Goal: Check status: Check status

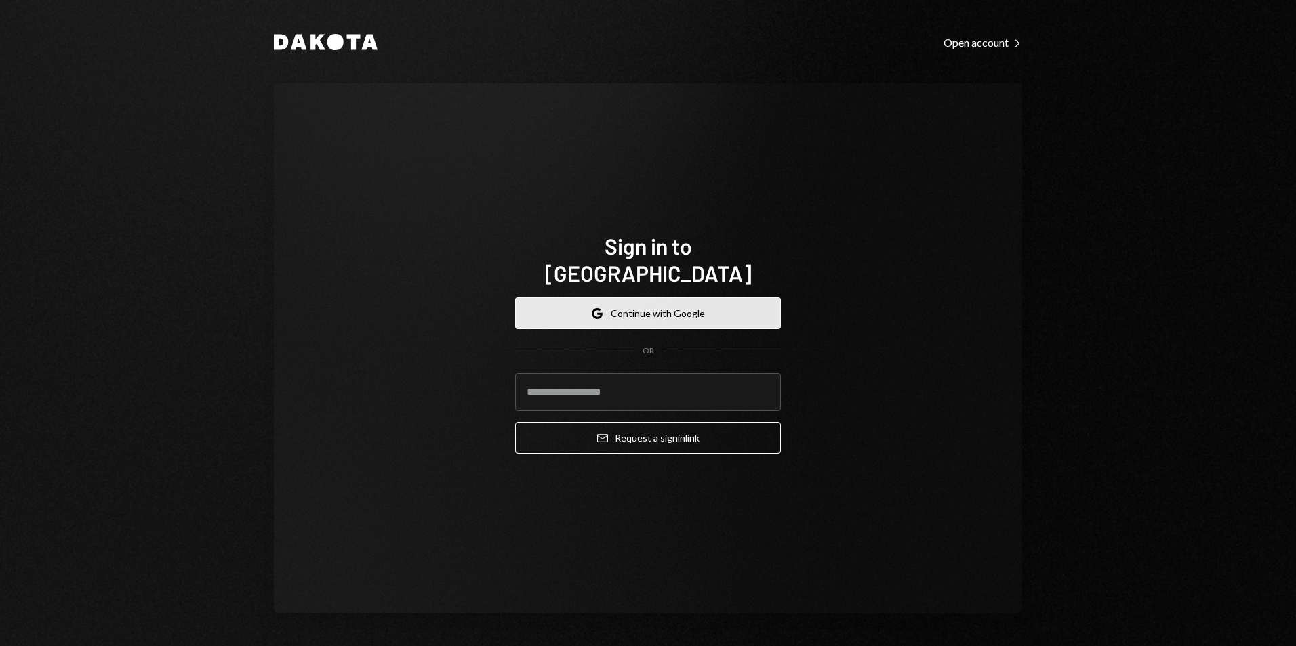
click at [611, 297] on button "Google Continue with Google" at bounding box center [648, 313] width 266 height 32
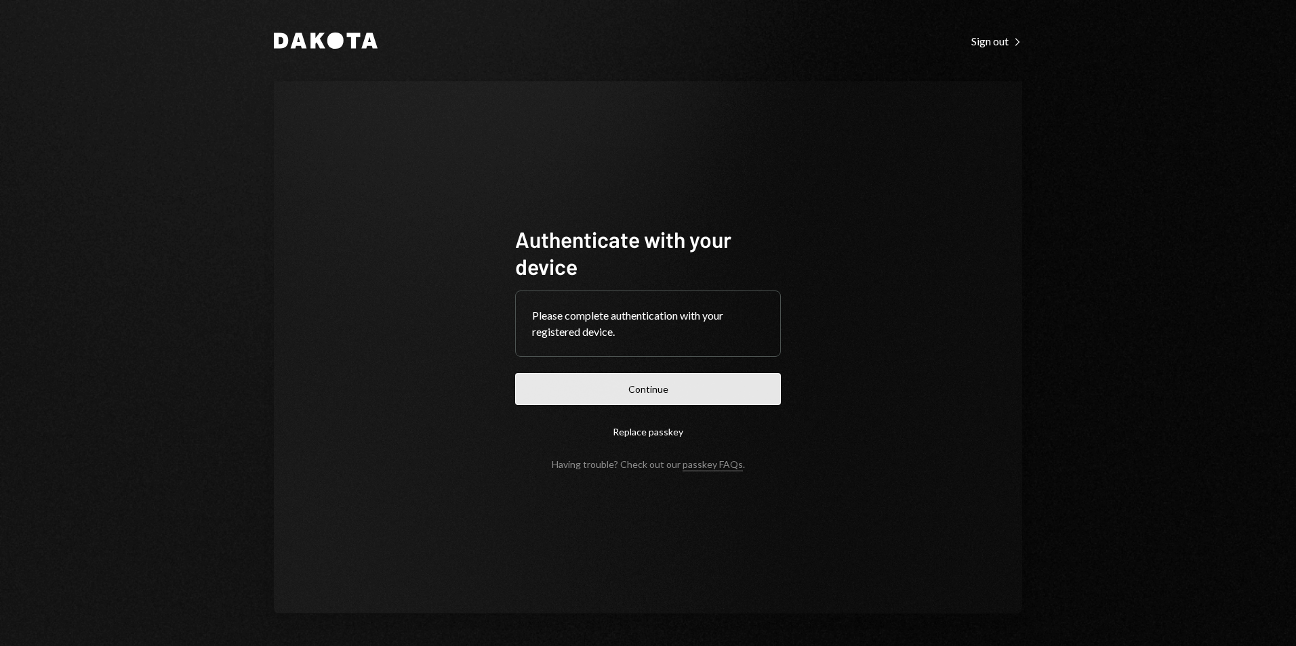
click at [596, 386] on button "Continue" at bounding box center [648, 389] width 266 height 32
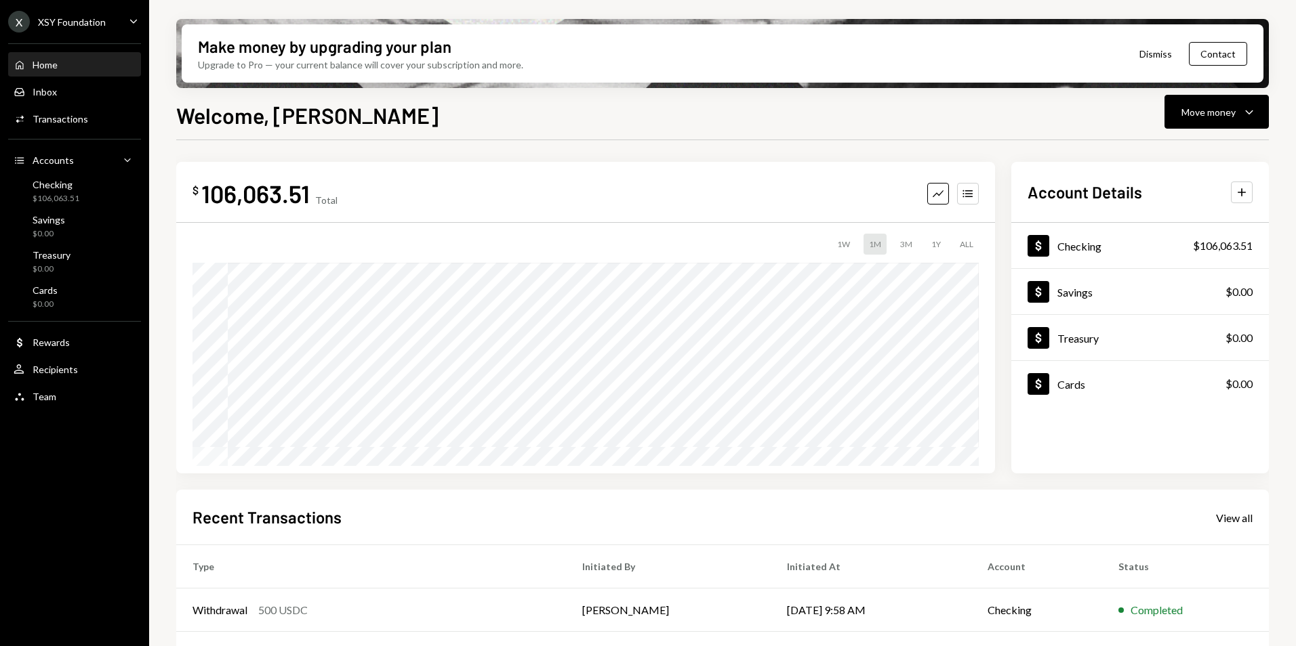
click at [110, 18] on div "X XSY Foundation Caret Down" at bounding box center [74, 22] width 149 height 22
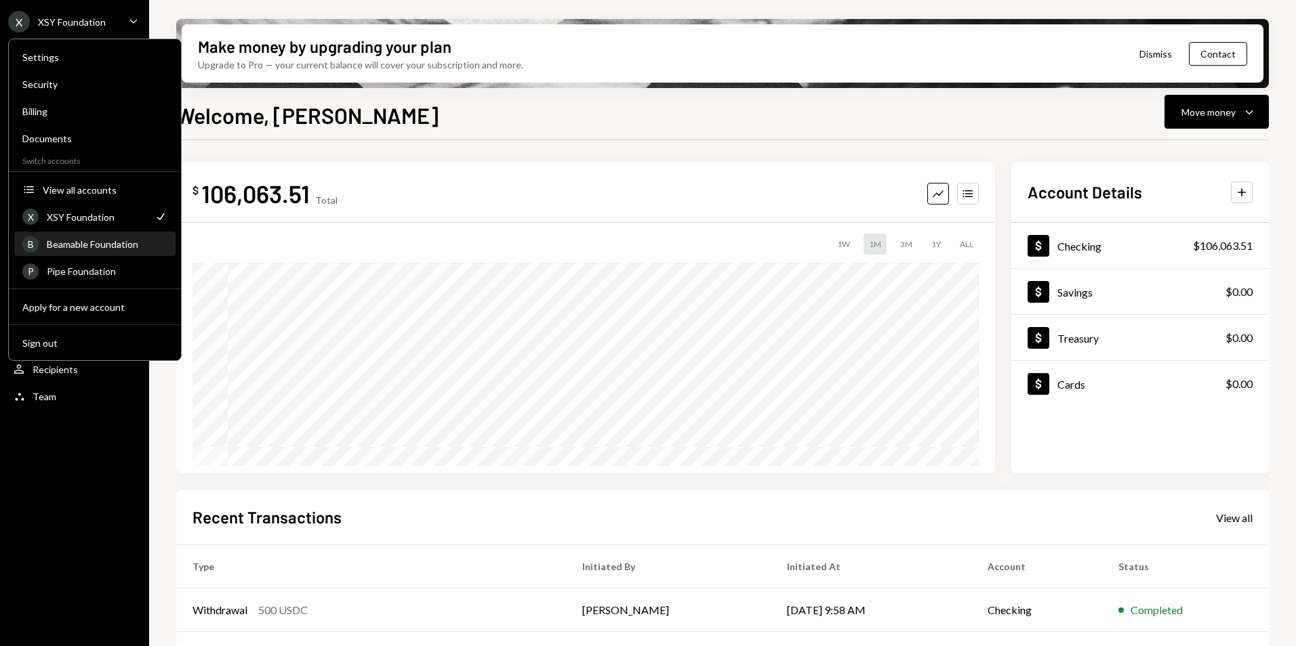
click at [93, 243] on div "Beamable Foundation" at bounding box center [107, 245] width 121 height 12
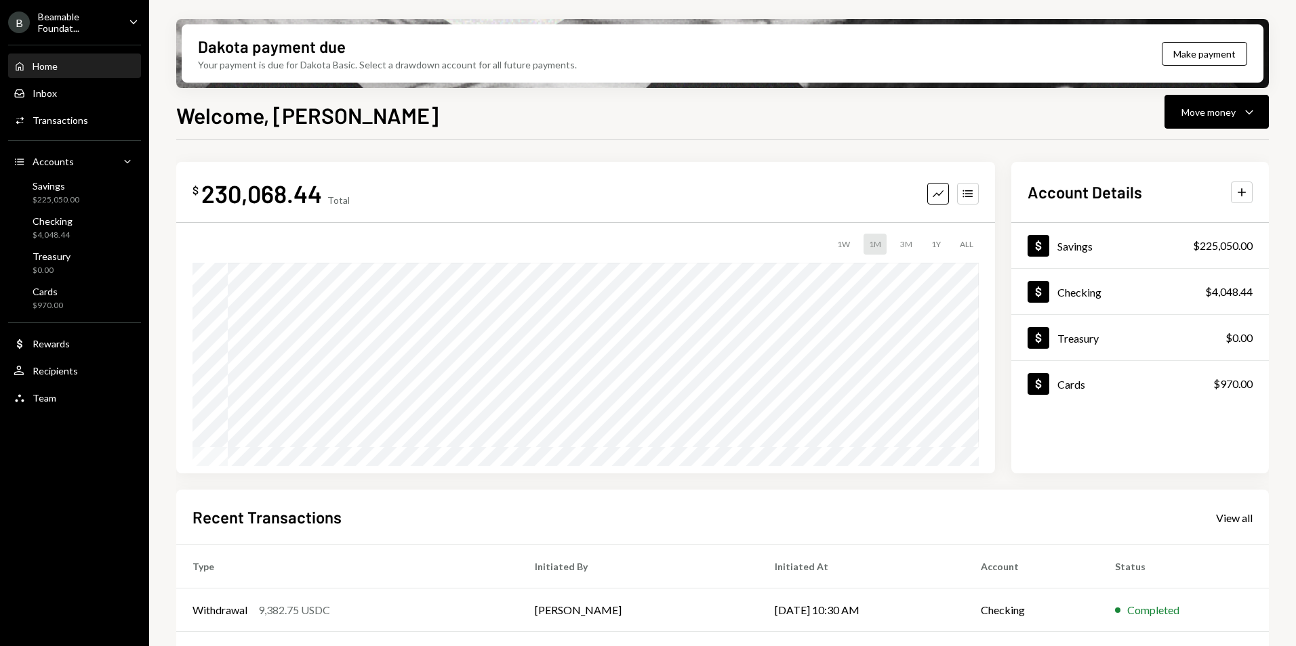
click at [73, 21] on div "Beamable Foundat..." at bounding box center [78, 22] width 80 height 23
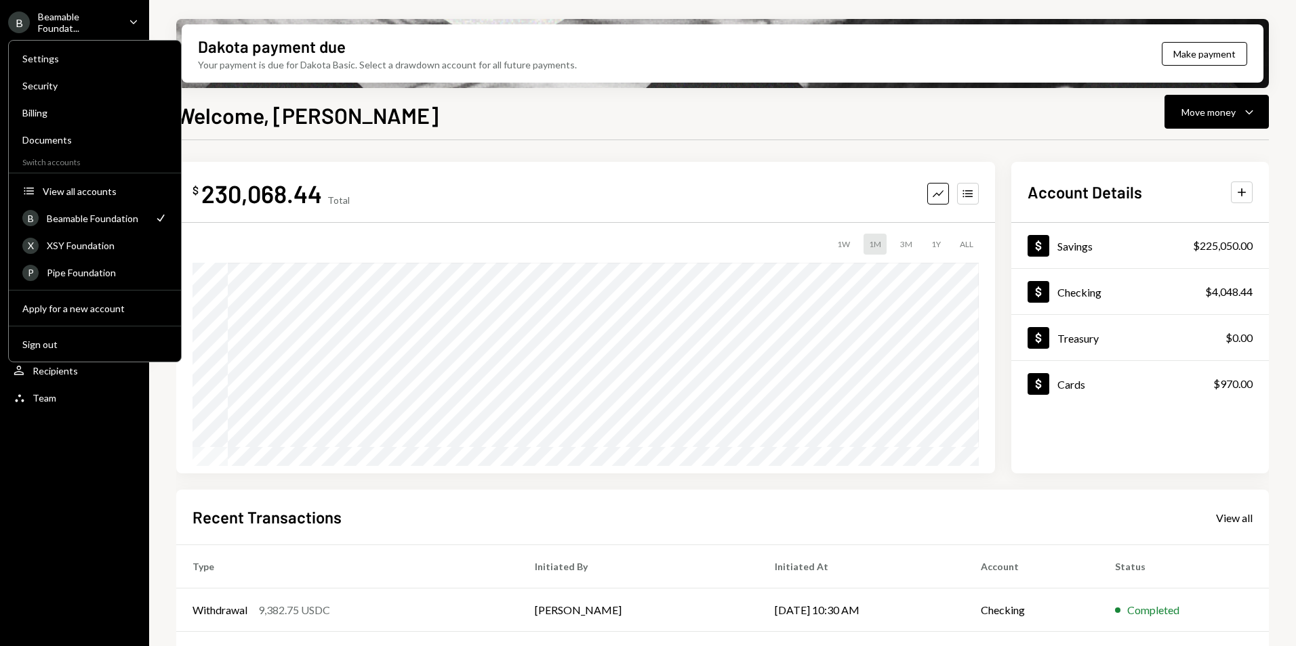
click at [336, 115] on div "Welcome, [PERSON_NAME] Move money Caret Down" at bounding box center [722, 114] width 1092 height 30
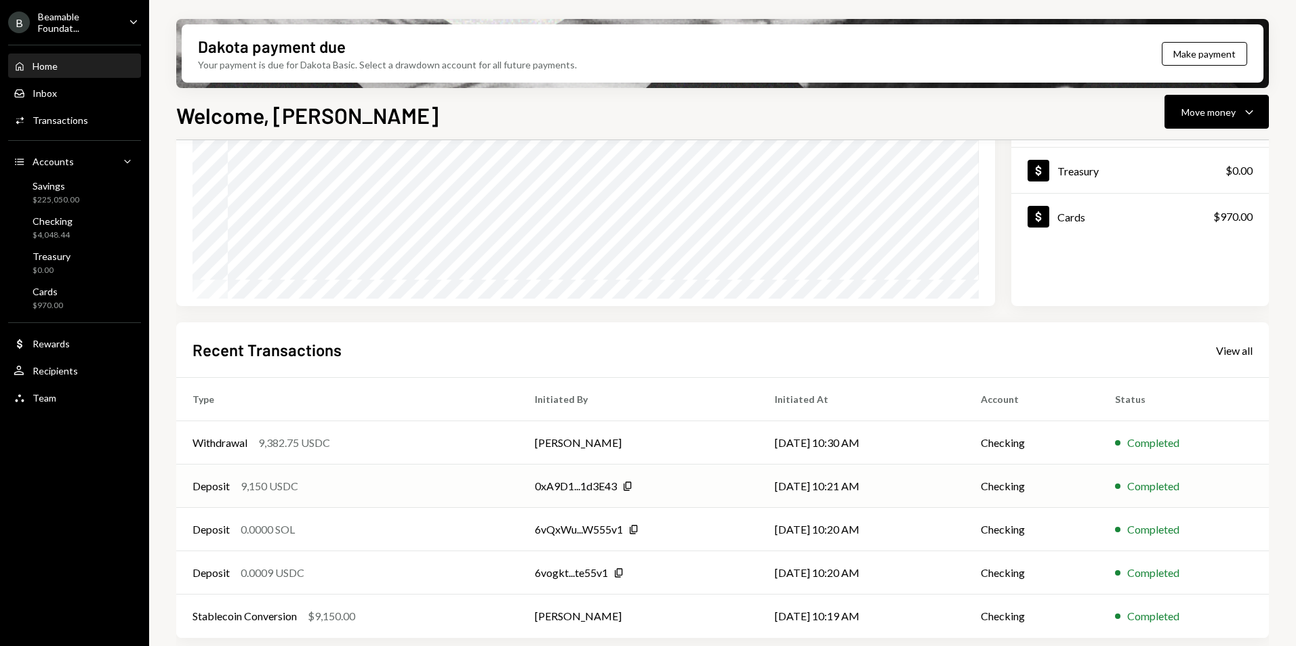
scroll to position [171, 0]
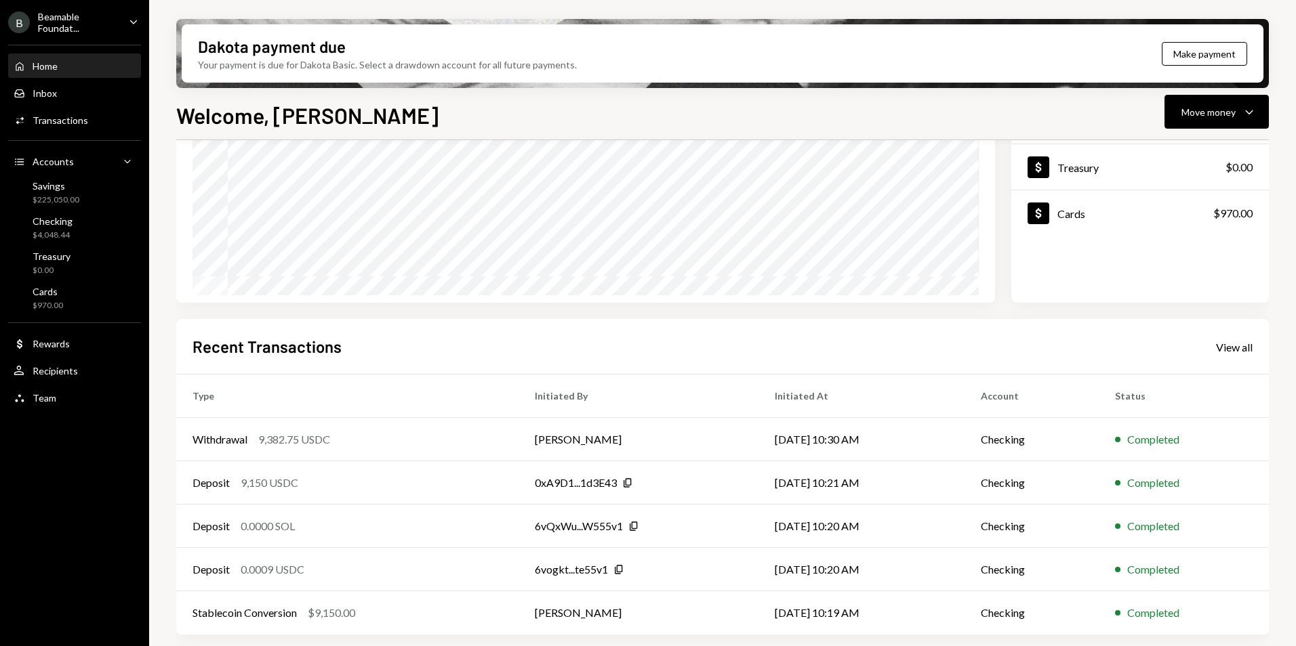
click at [77, 18] on div "Beamable Foundat..." at bounding box center [78, 22] width 80 height 23
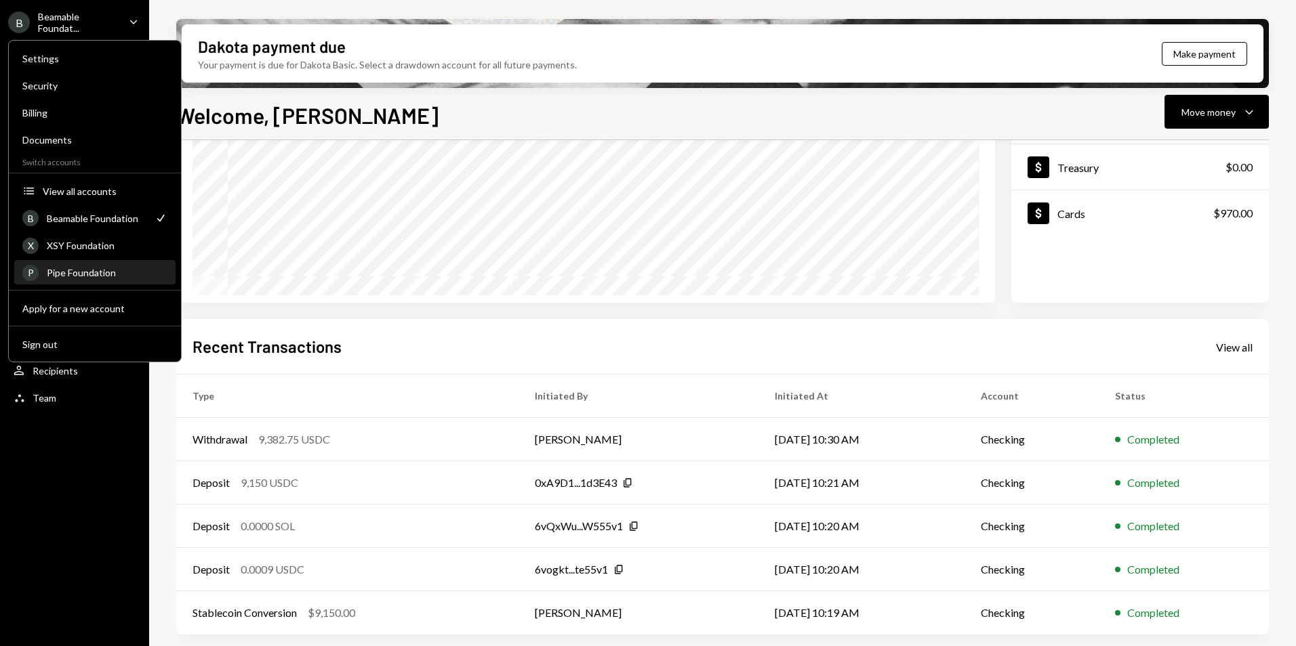
click at [92, 276] on div "Pipe Foundation" at bounding box center [107, 273] width 121 height 12
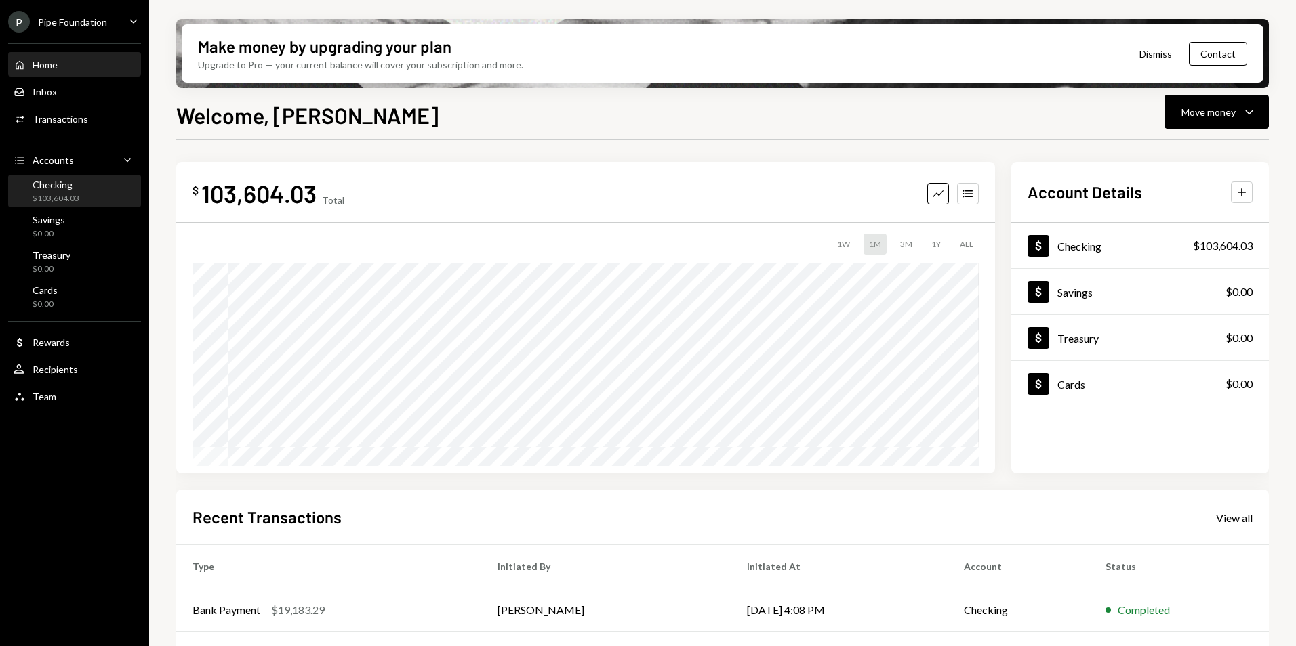
click at [90, 196] on div "Checking $103,604.03" at bounding box center [75, 192] width 122 height 26
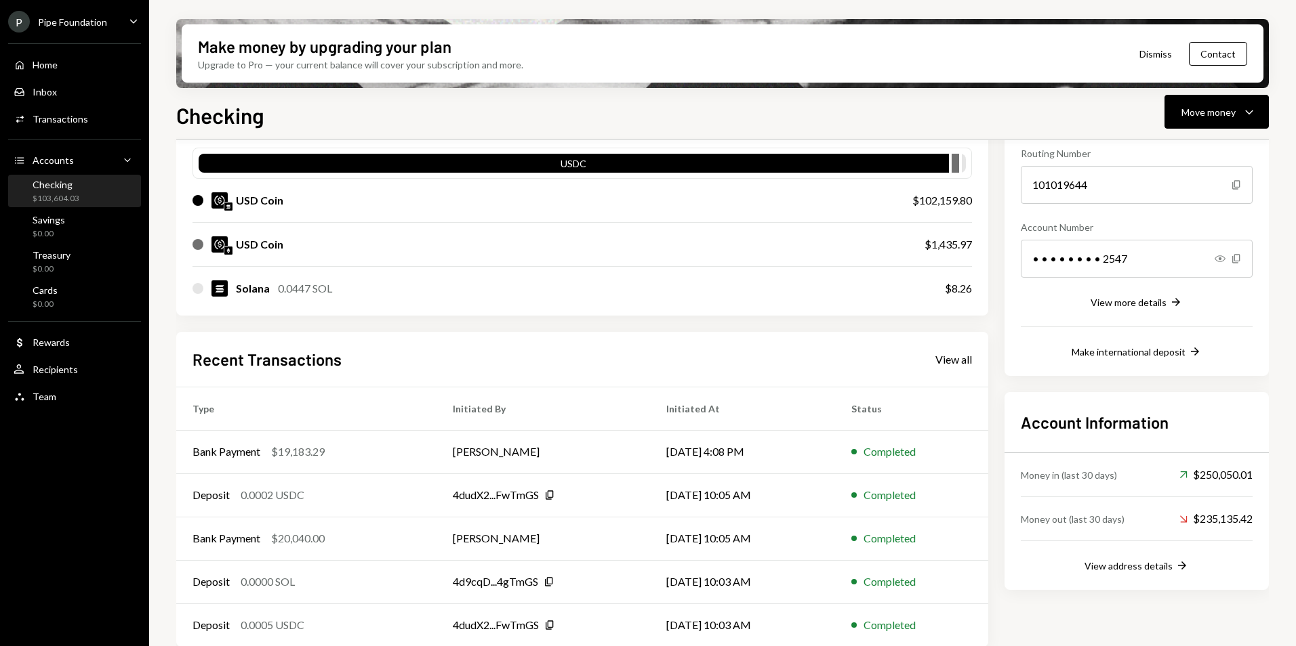
scroll to position [136, 0]
click at [398, 456] on div "Bank Payment $19,183.29" at bounding box center [306, 451] width 228 height 16
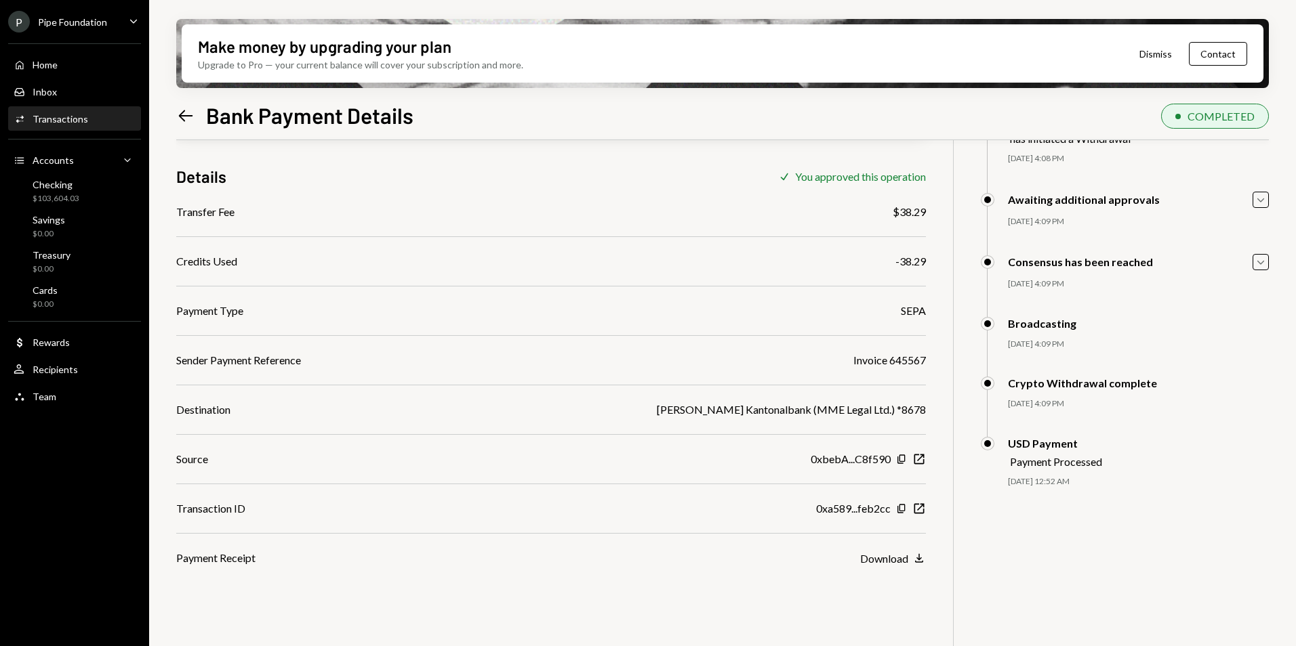
scroll to position [108, 0]
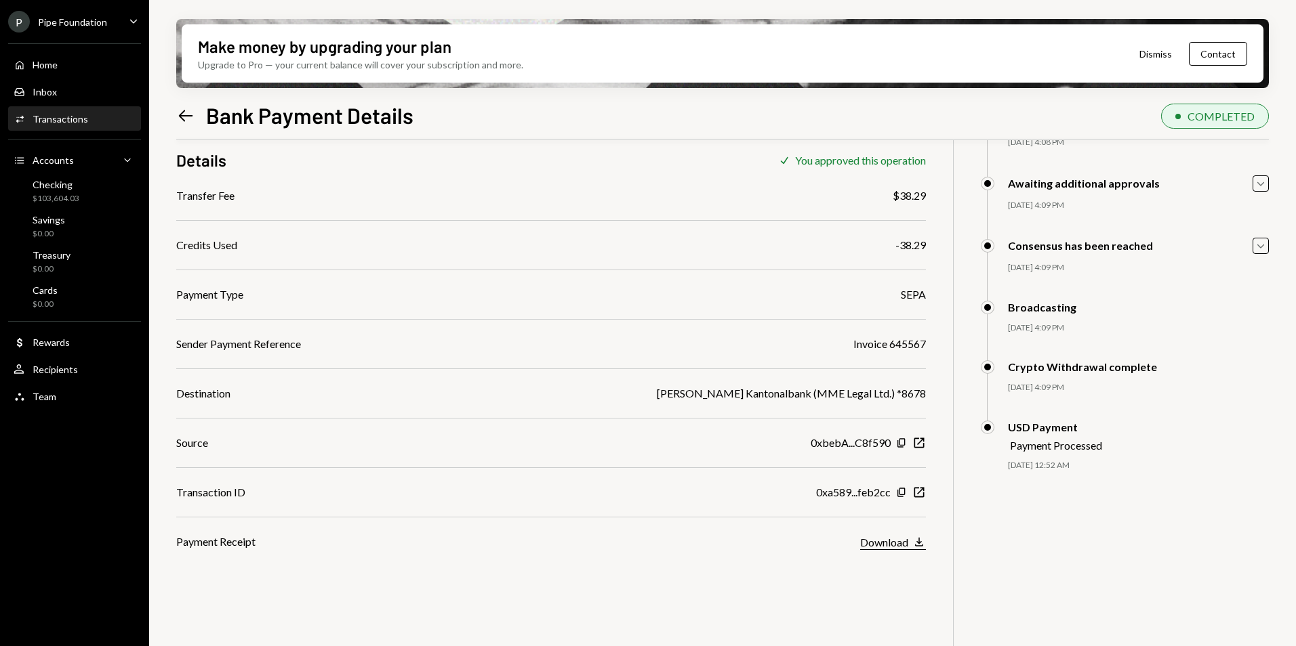
click at [919, 541] on icon "button" at bounding box center [919, 542] width 8 height 9
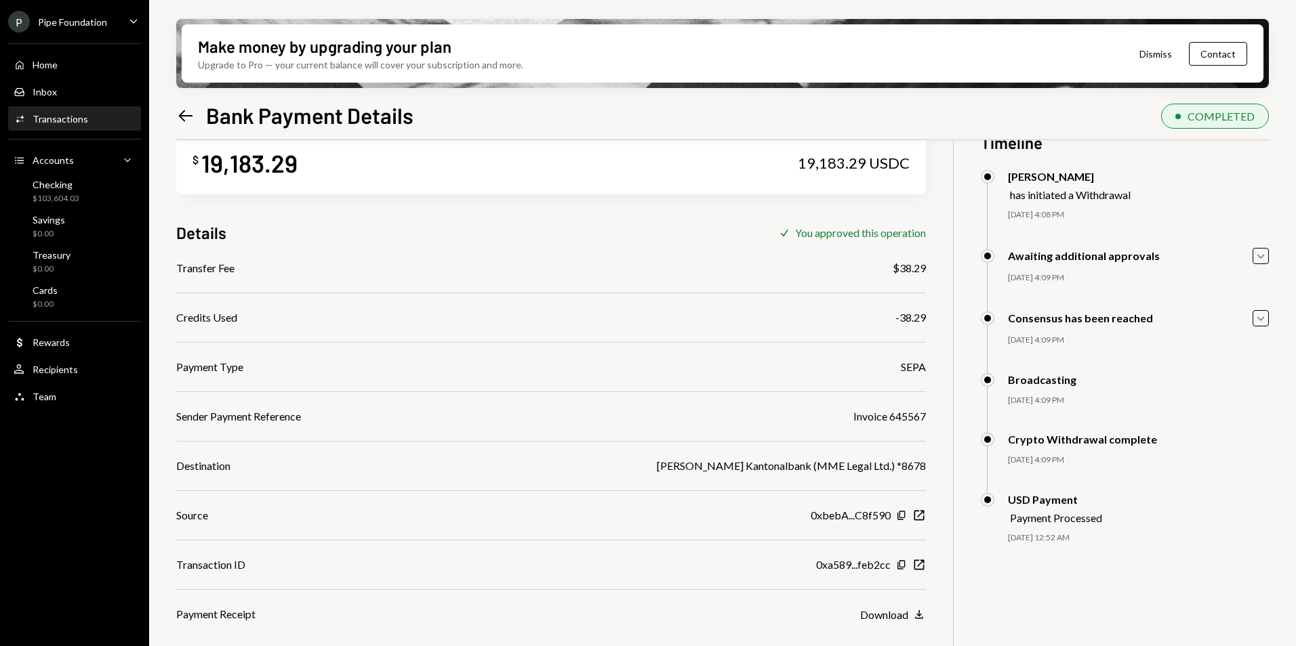
scroll to position [68, 0]
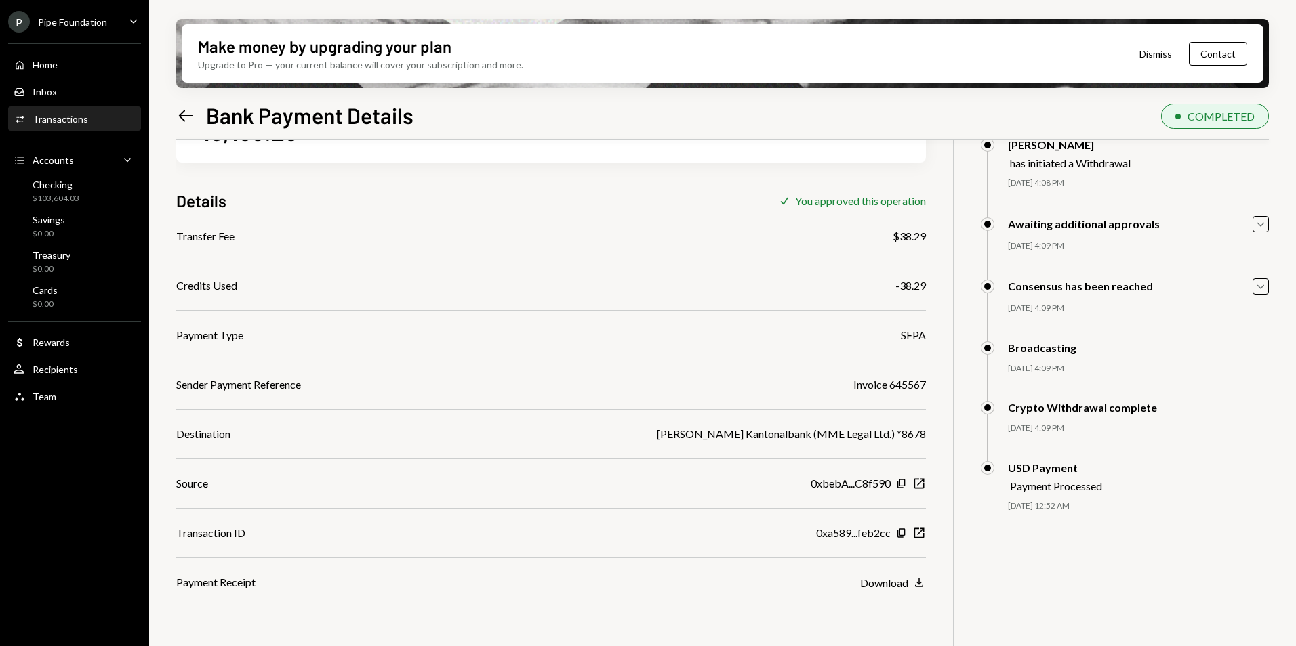
click at [197, 106] on div "Left Arrow Bank Payment Details" at bounding box center [294, 115] width 237 height 27
click at [189, 109] on icon "Left Arrow" at bounding box center [185, 115] width 19 height 19
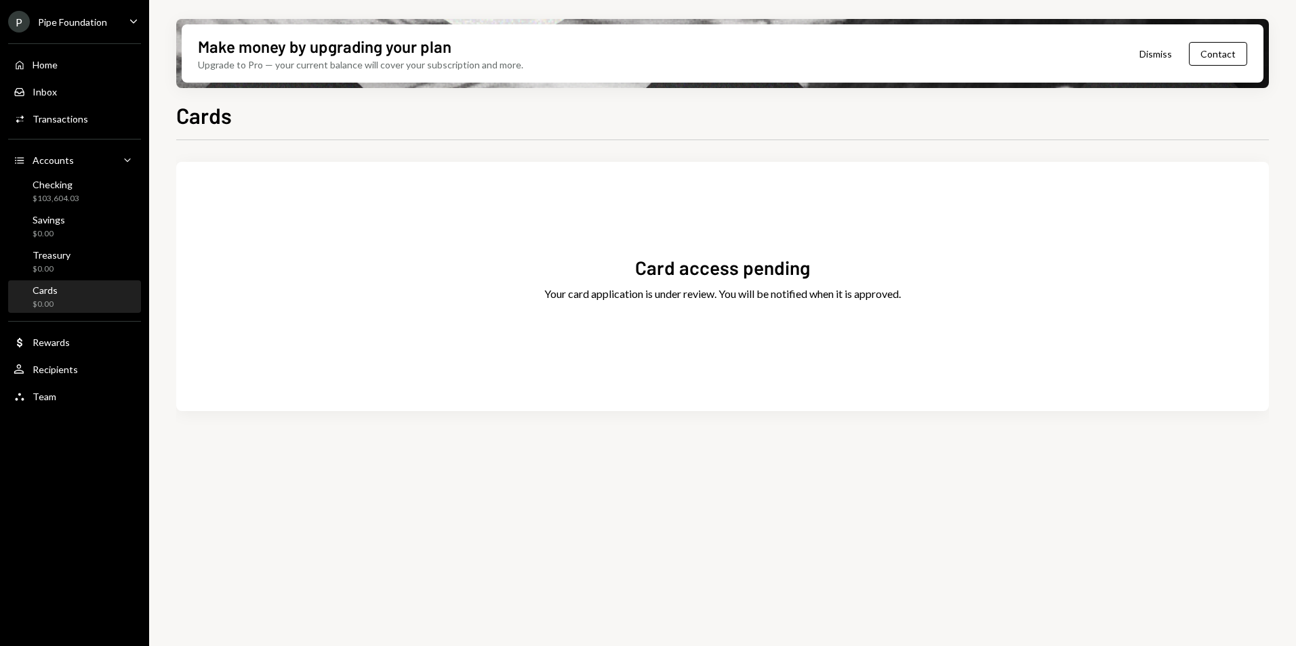
click at [104, 32] on div "P Pipe Foundation" at bounding box center [57, 22] width 99 height 22
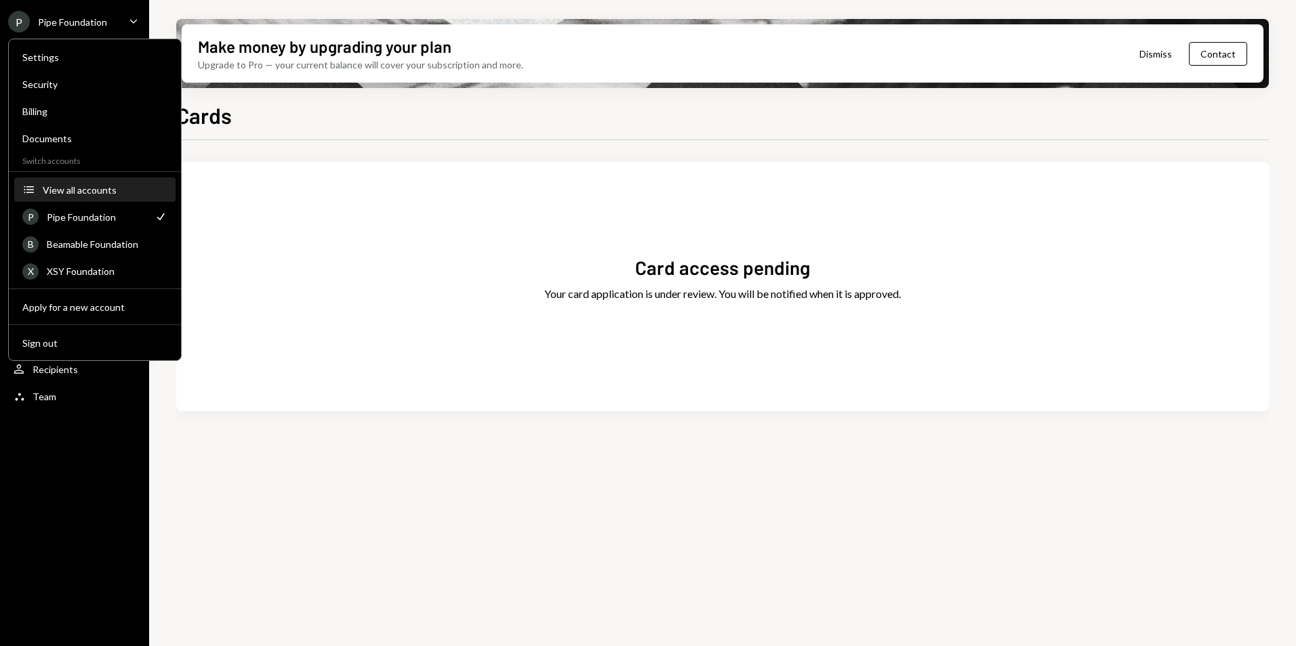
click at [102, 190] on div "View all accounts" at bounding box center [105, 190] width 125 height 12
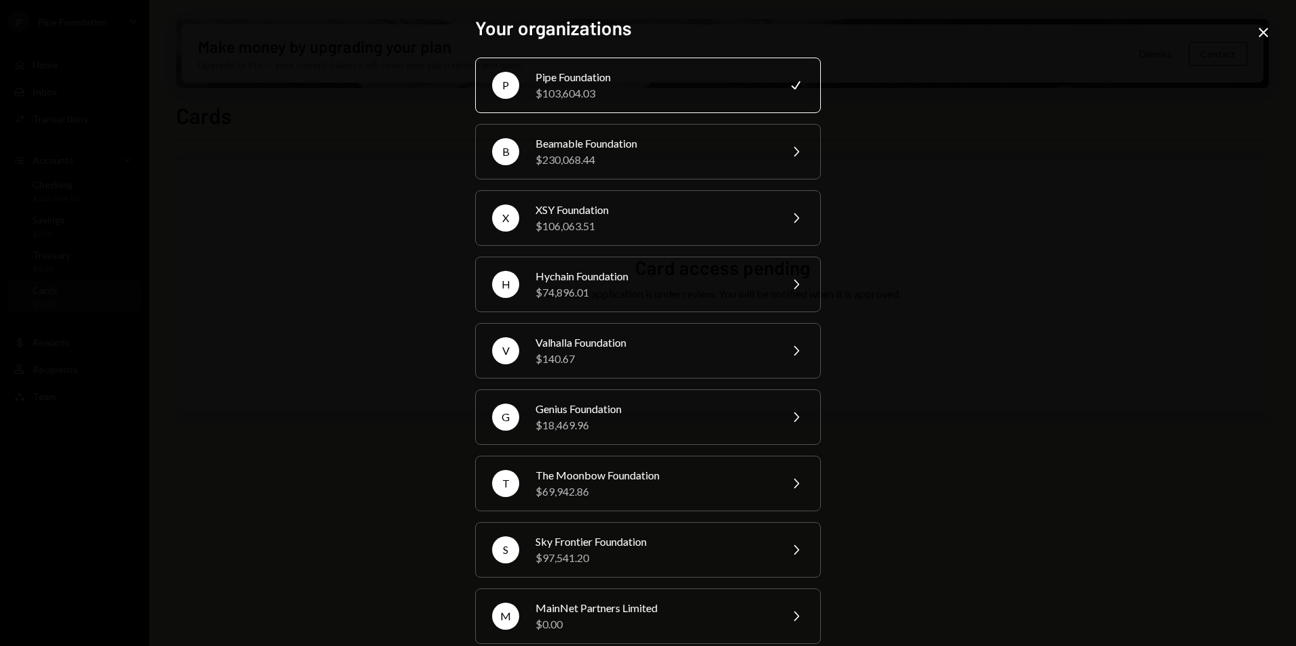
click at [1262, 34] on icon at bounding box center [1262, 32] width 9 height 9
